Goal: Task Accomplishment & Management: Manage account settings

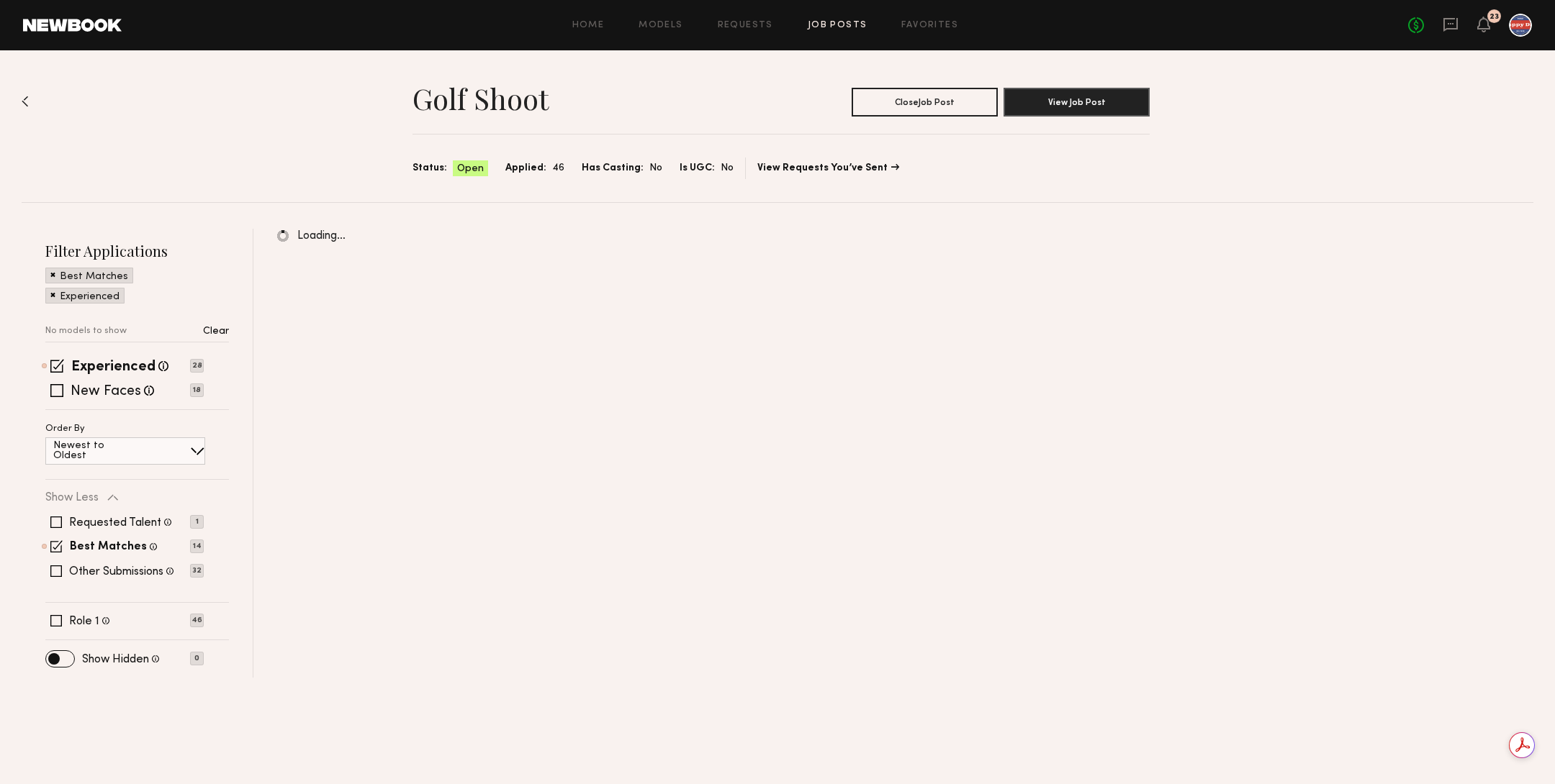
click at [1496, 28] on div "No fees up to $5,000 23" at bounding box center [1470, 25] width 124 height 23
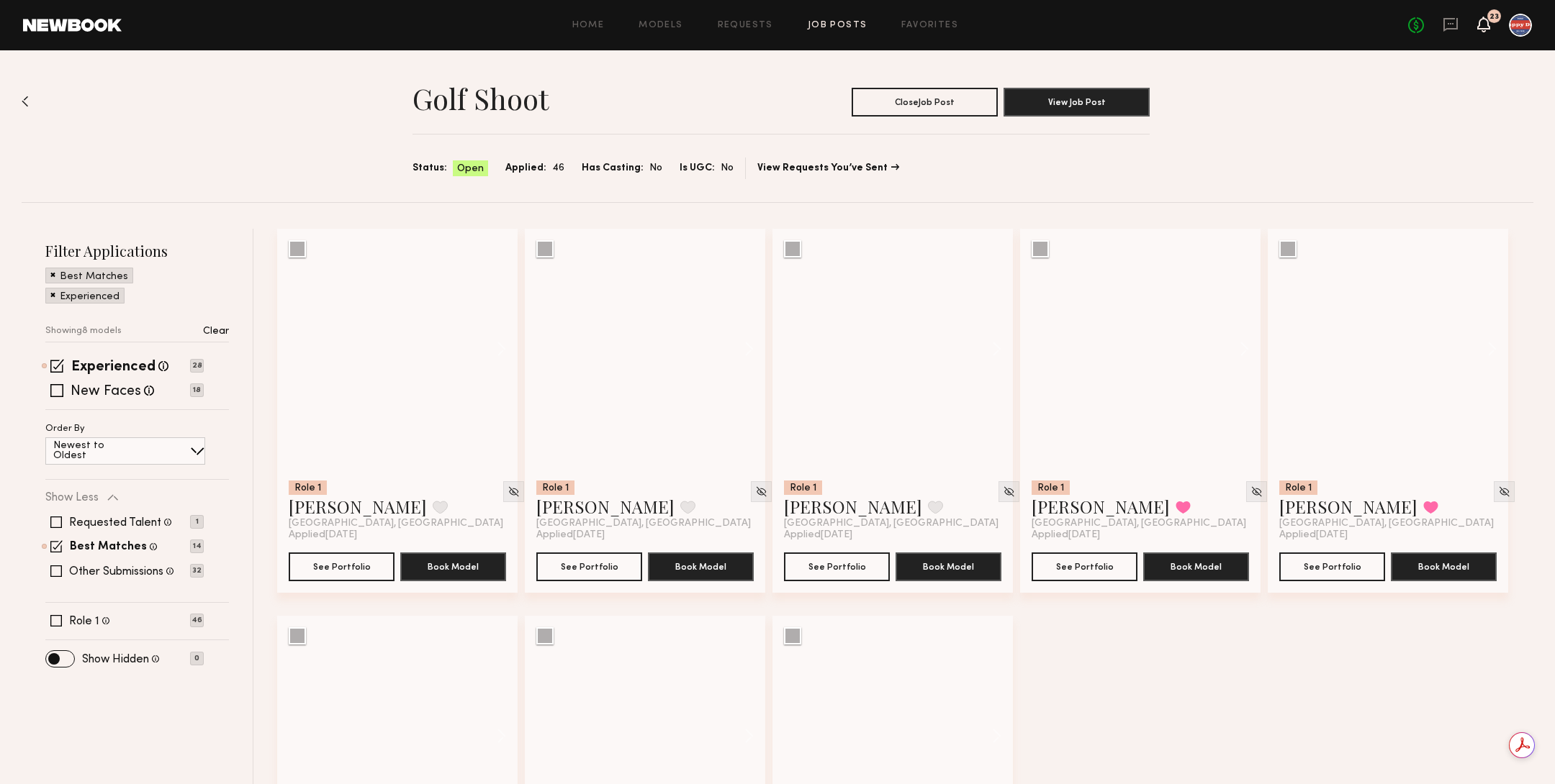
click at [1488, 28] on icon at bounding box center [1483, 23] width 11 height 10
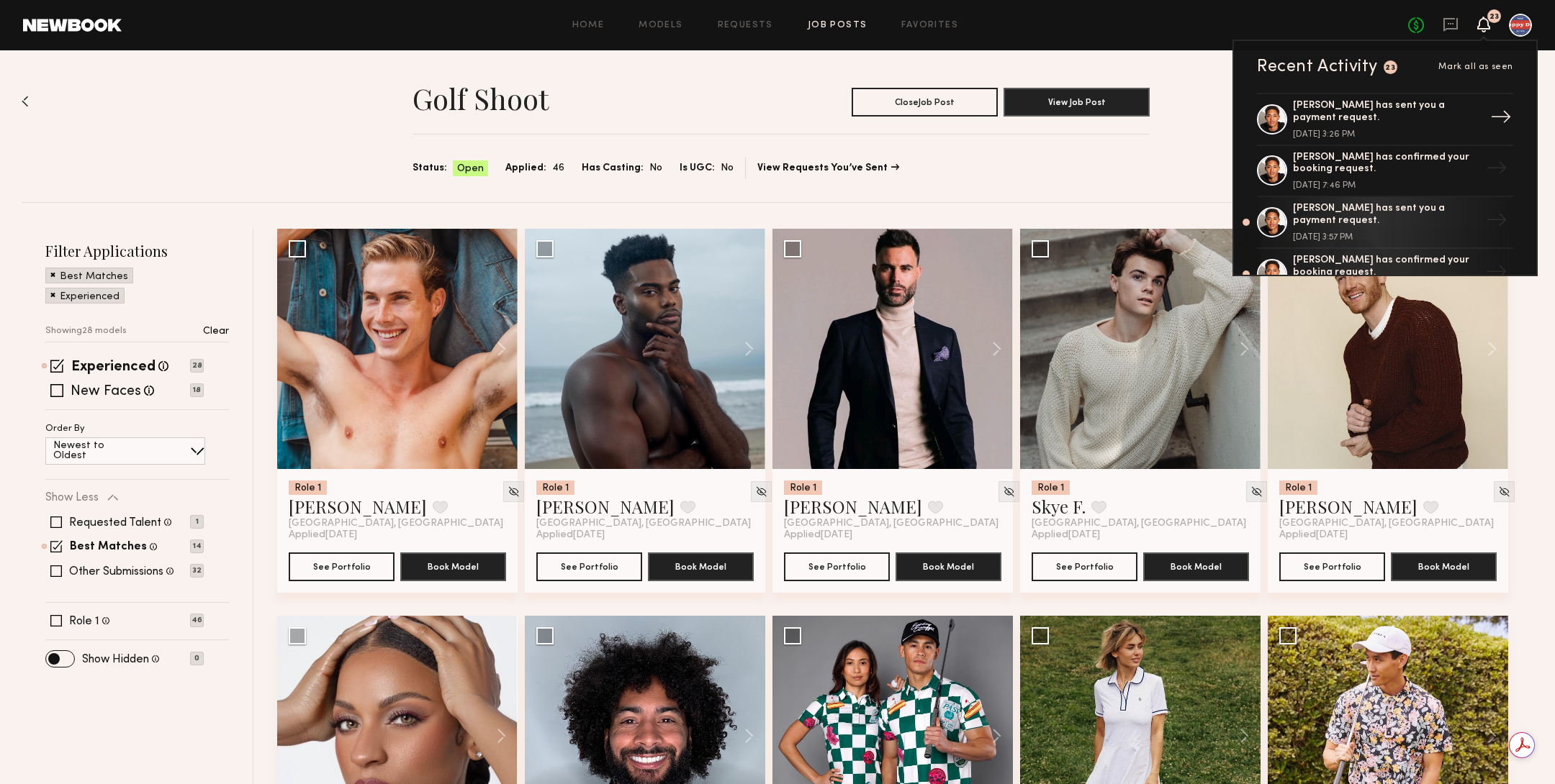
click at [1406, 116] on div "[PERSON_NAME] has sent you a payment request." at bounding box center [1386, 112] width 187 height 24
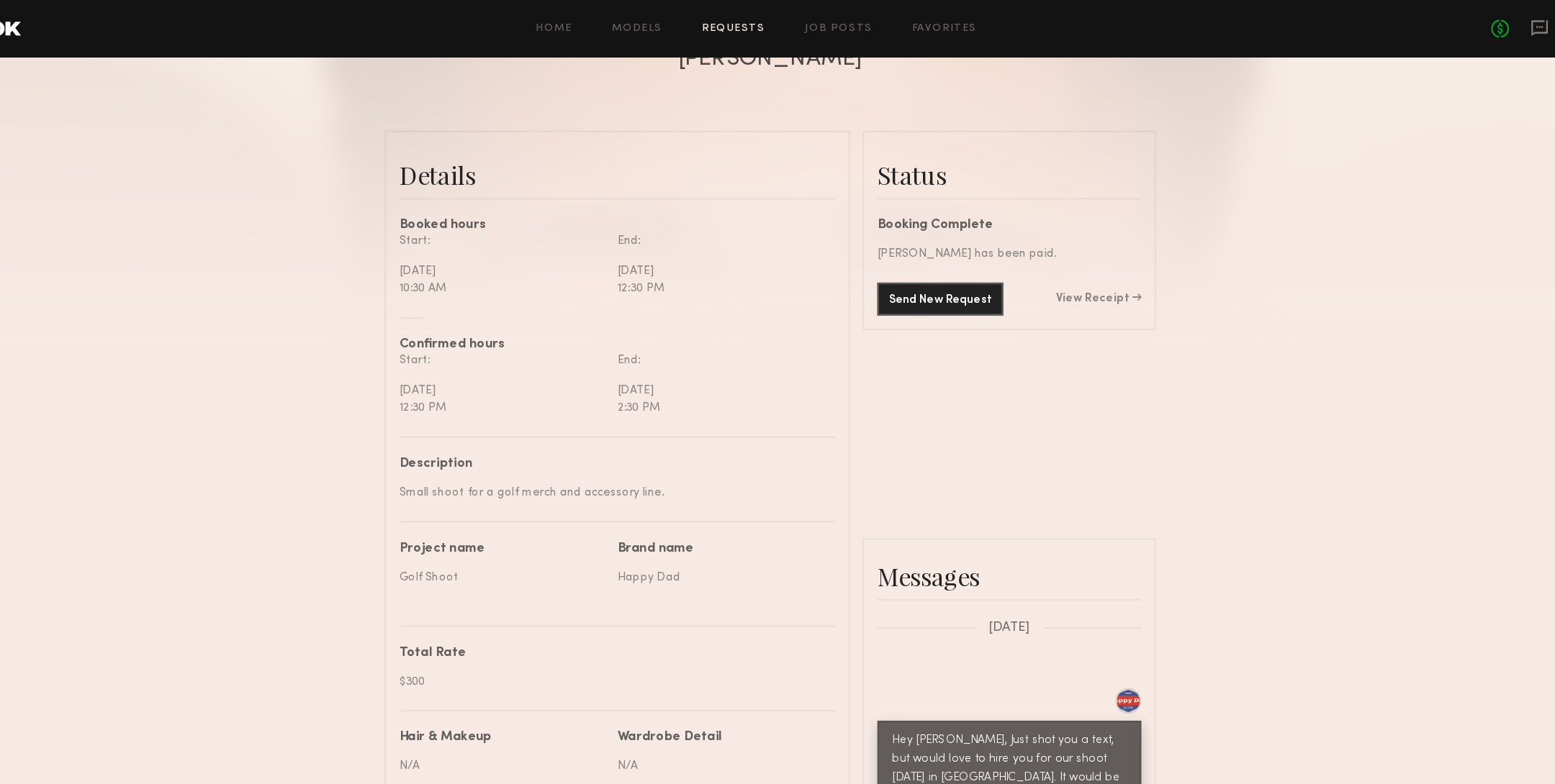
scroll to position [296, 0]
click at [1057, 262] on link "View Receipt" at bounding box center [1064, 262] width 75 height 10
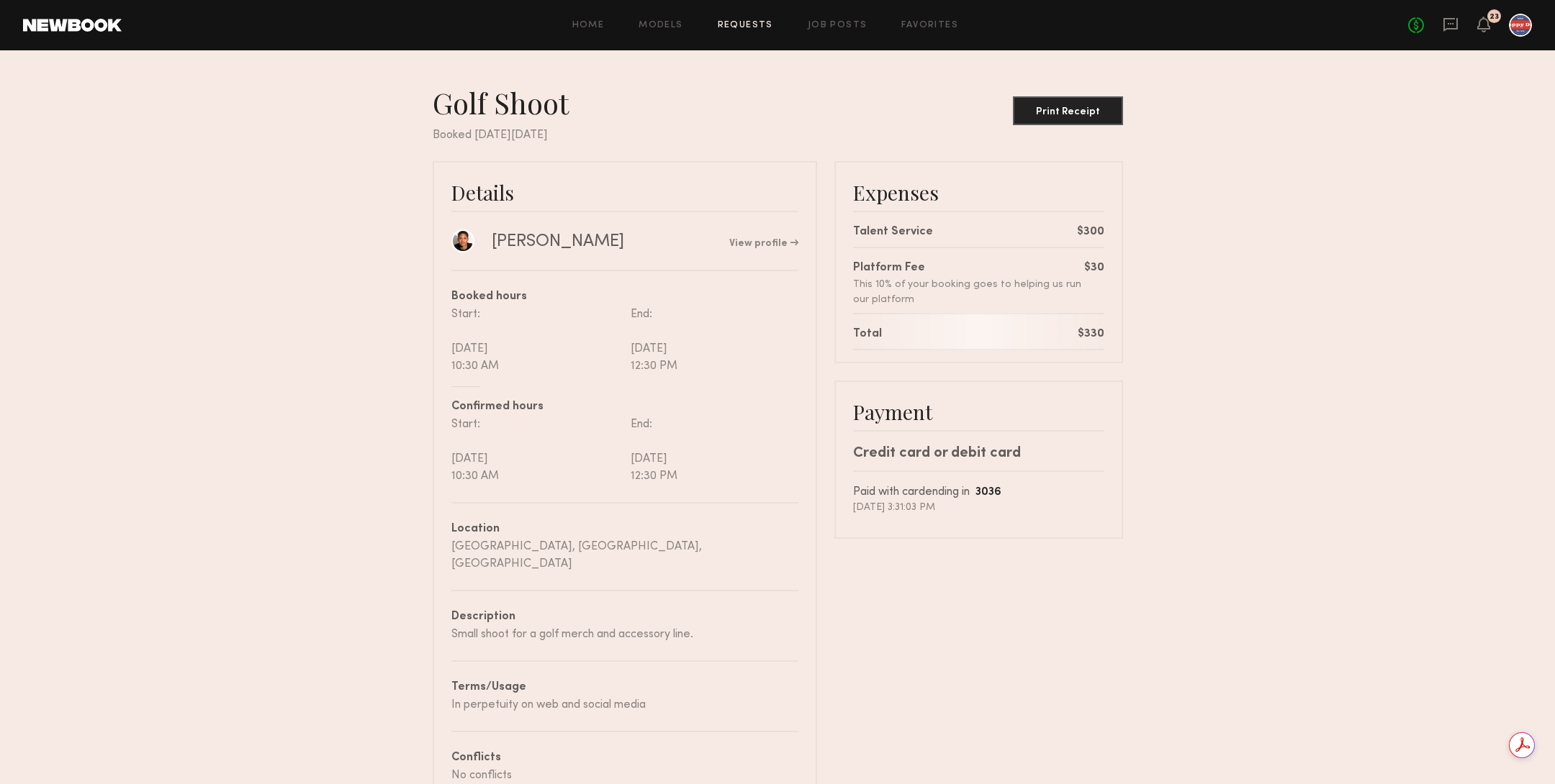
click at [1527, 21] on div at bounding box center [1520, 25] width 23 height 23
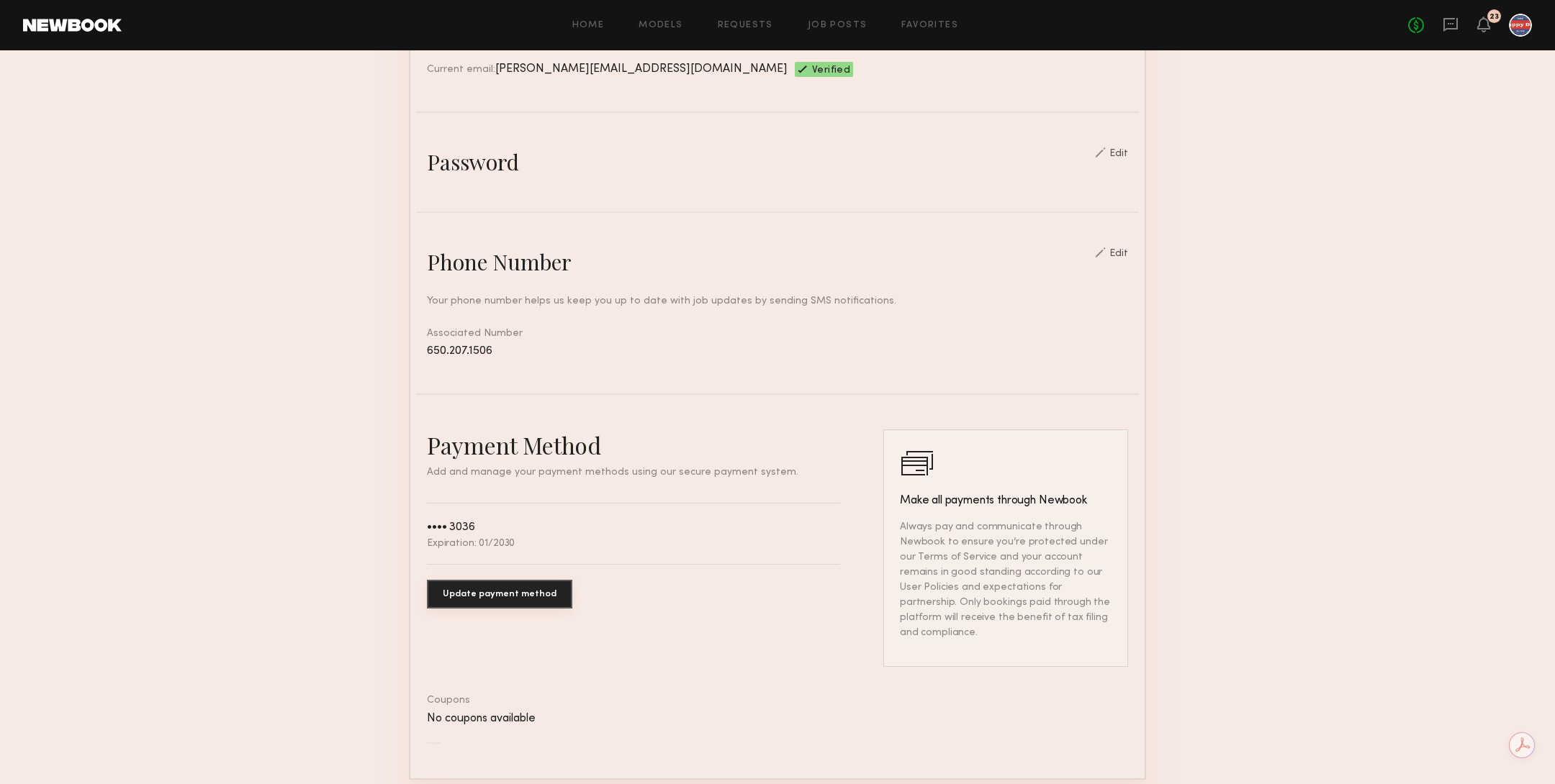
scroll to position [538, 0]
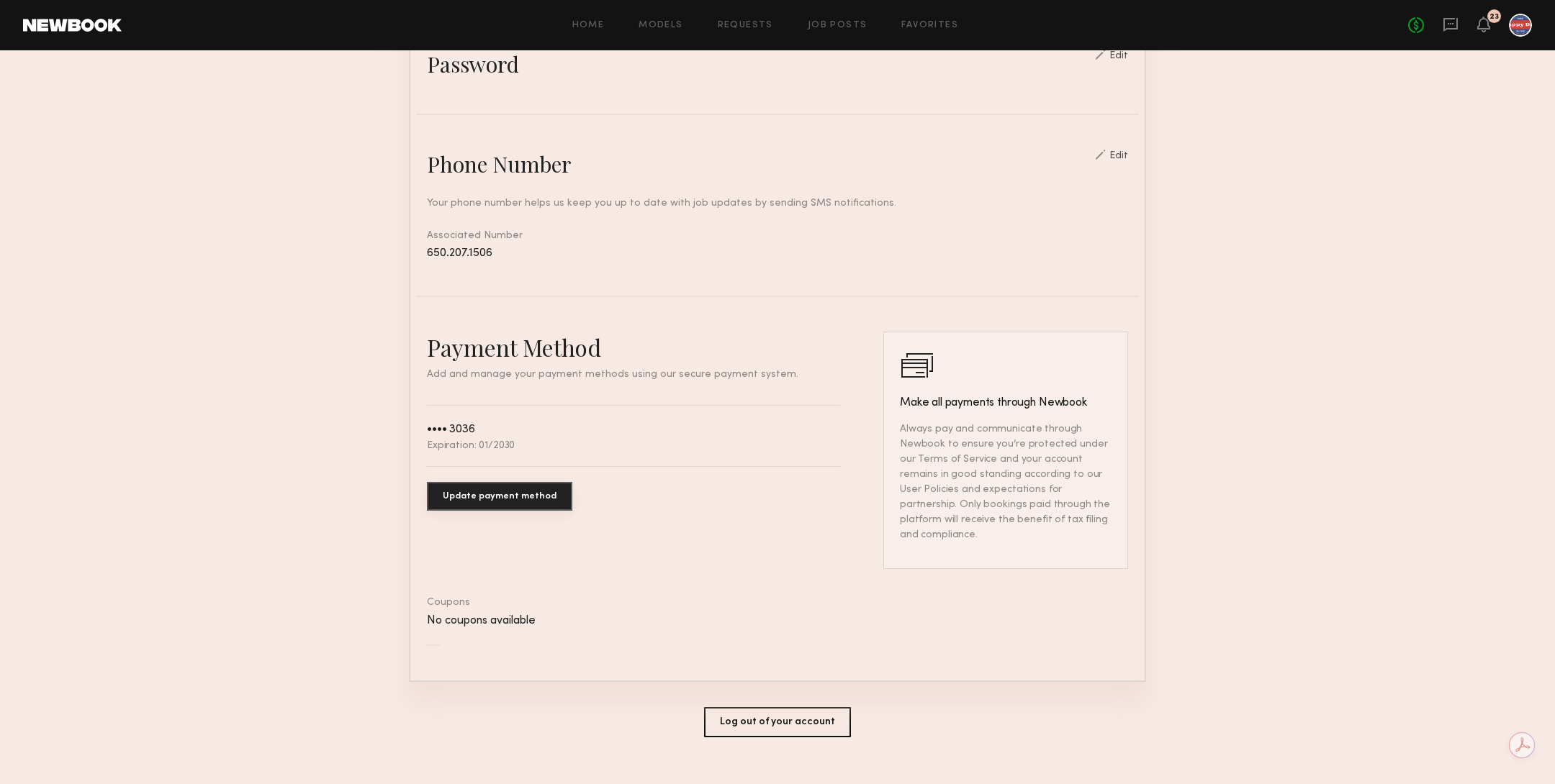
click at [512, 492] on button "Update payment method" at bounding box center [499, 497] width 145 height 29
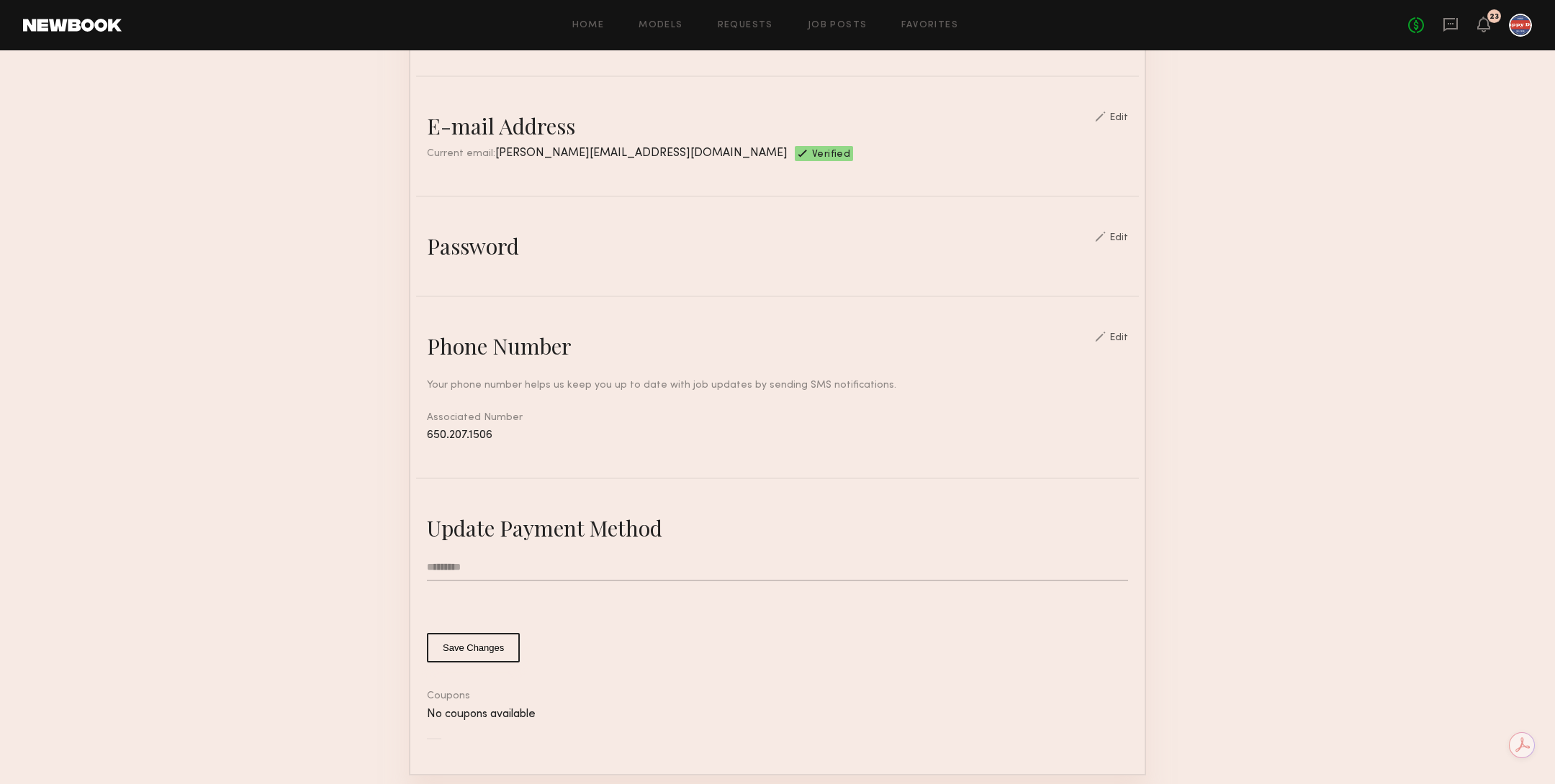
scroll to position [359, 0]
click at [500, 560] on input "text" at bounding box center [777, 565] width 701 height 27
type input "**********"
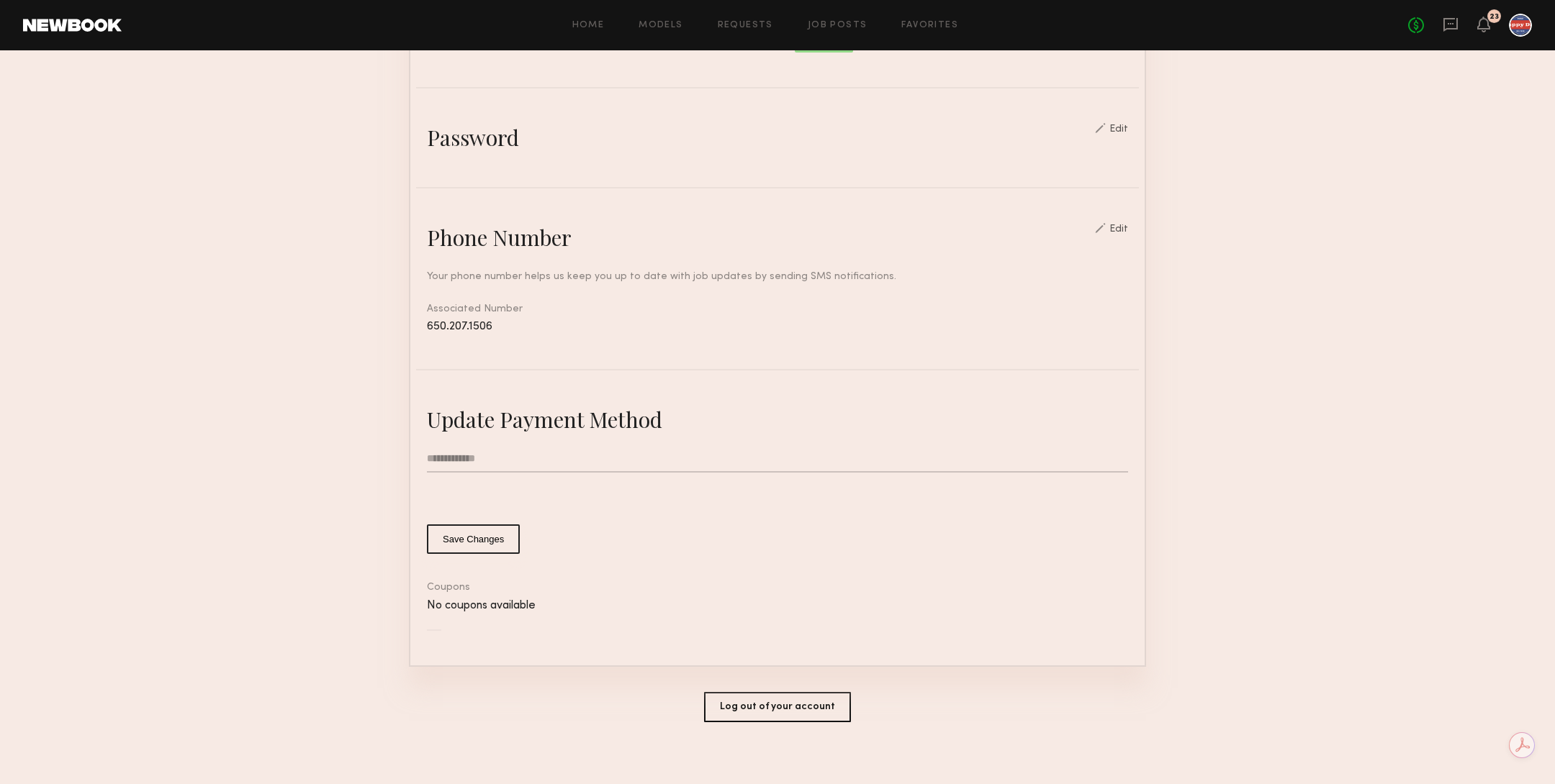
click at [832, 525] on common-button-deprecated "Save Changes" at bounding box center [777, 539] width 701 height 29
click at [472, 537] on button "Save Changes" at bounding box center [473, 539] width 93 height 29
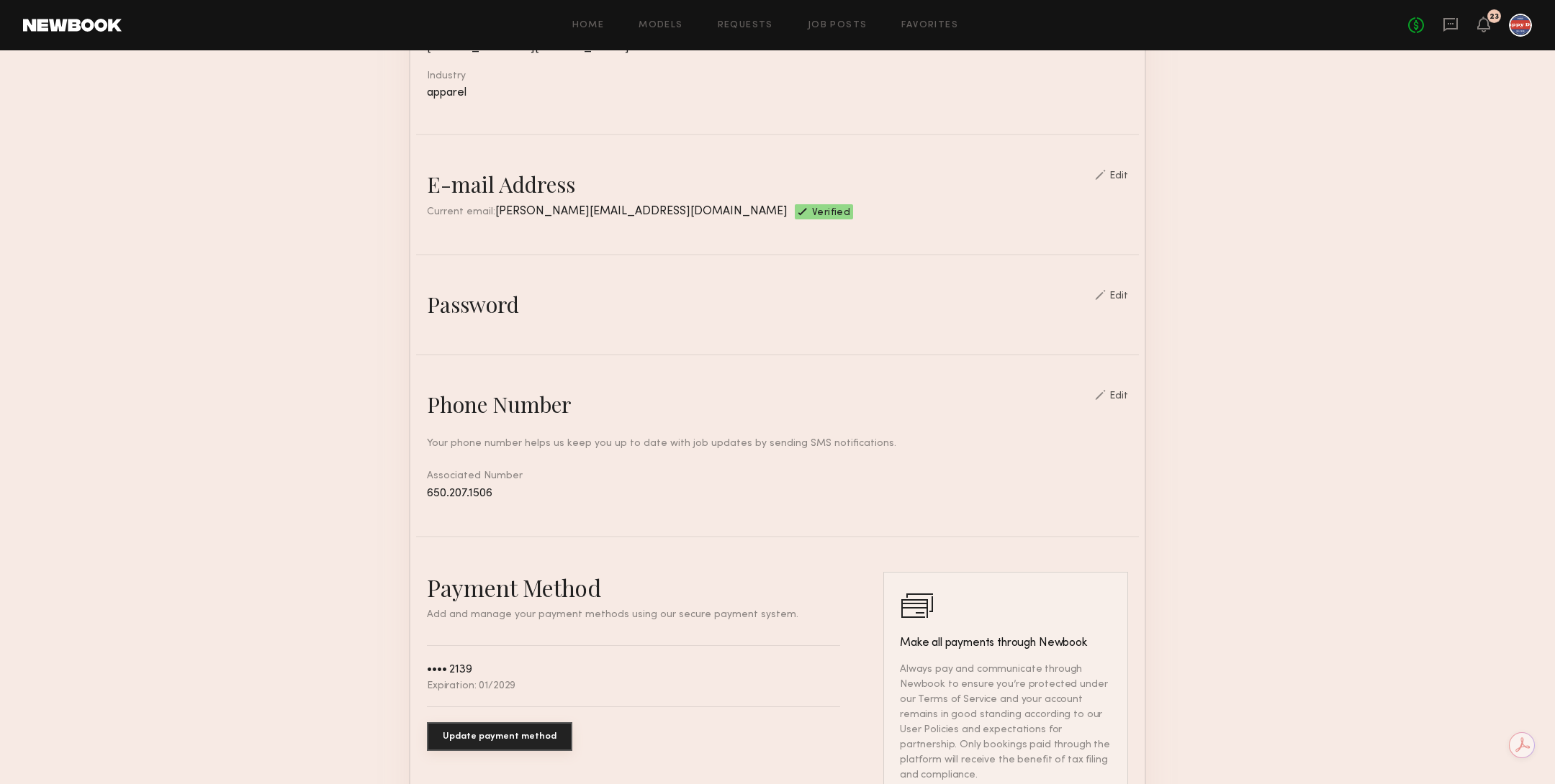
scroll to position [0, 0]
